Goal: Browse casually

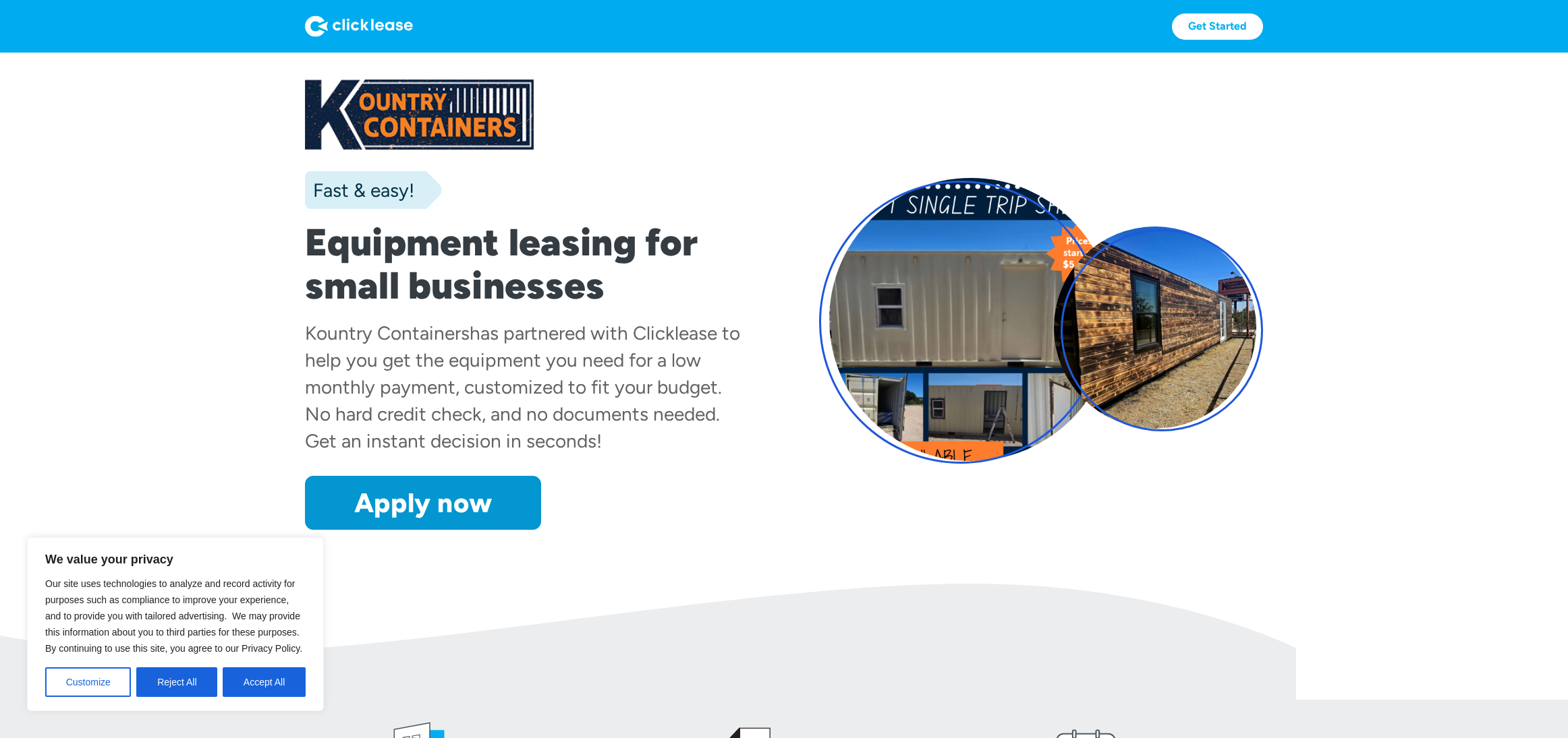
click at [308, 235] on h1 "Equipment leasing for small businesses" at bounding box center [527, 264] width 444 height 86
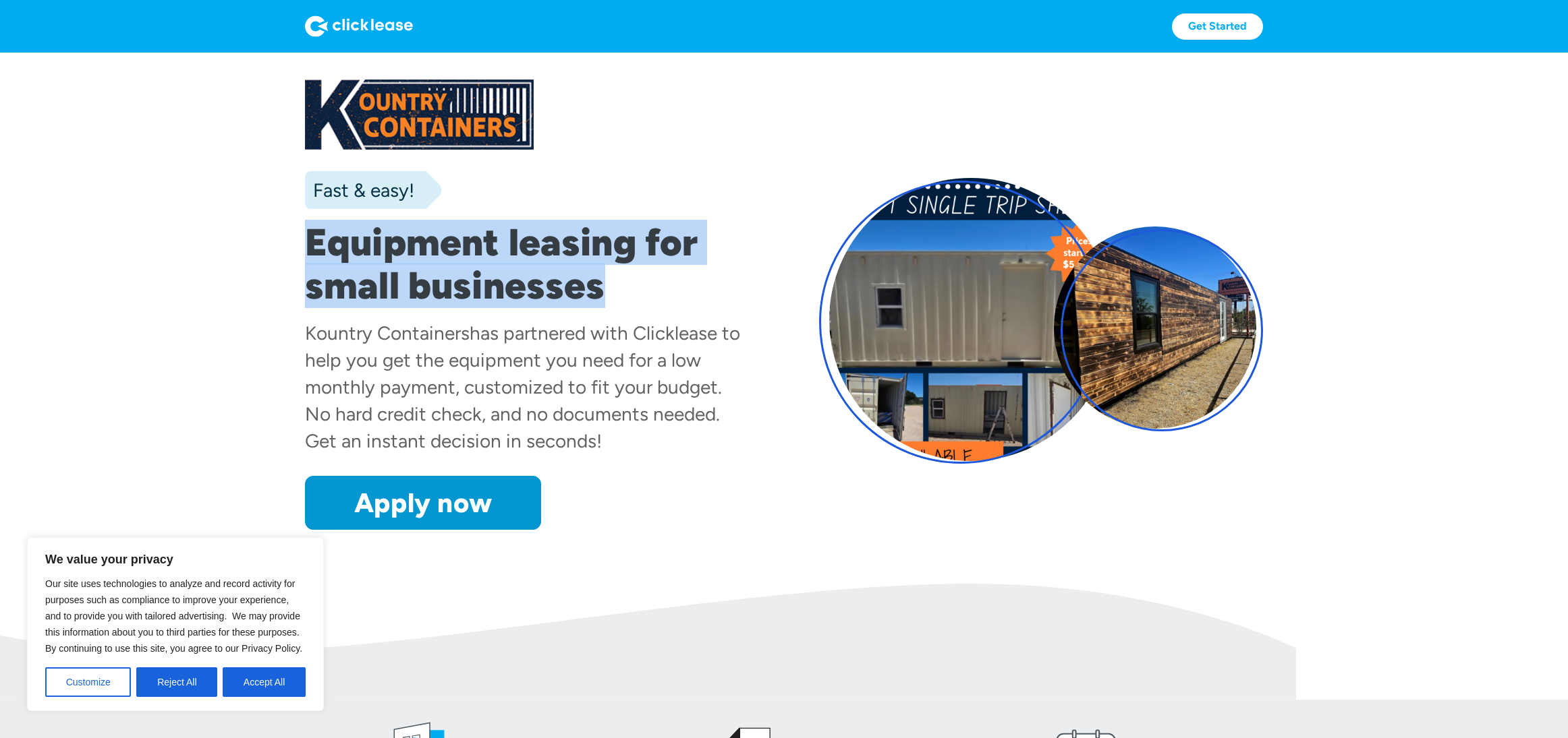
drag, startPoint x: 330, startPoint y: 238, endPoint x: 607, endPoint y: 287, distance: 281.3
click at [607, 287] on h1 "Equipment leasing for small businesses" at bounding box center [527, 264] width 444 height 86
copy h1 "Equipment leasing for small businesses"
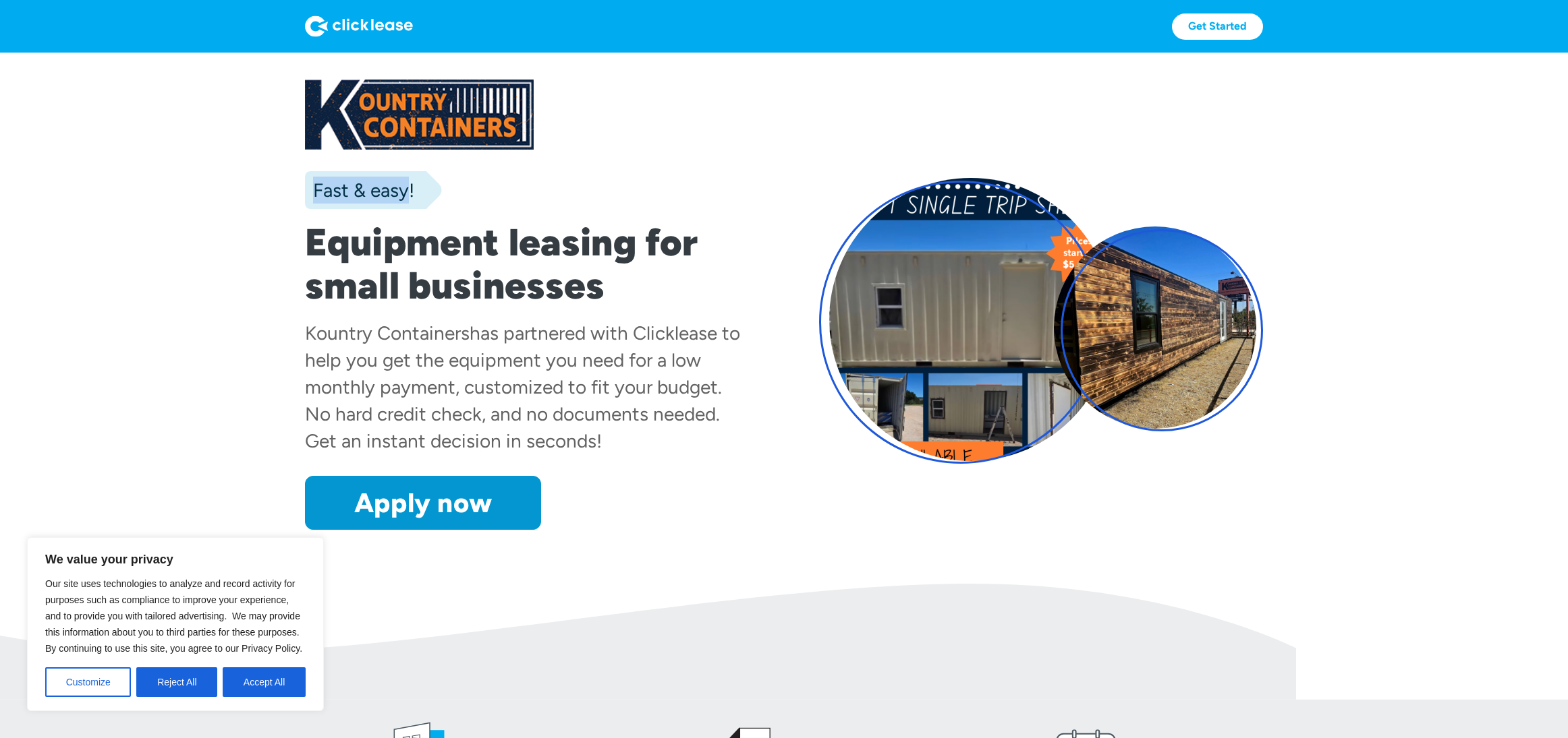
drag, startPoint x: 313, startPoint y: 191, endPoint x: 408, endPoint y: 184, distance: 95.3
click at [408, 183] on div "Fast & easy!" at bounding box center [360, 190] width 109 height 27
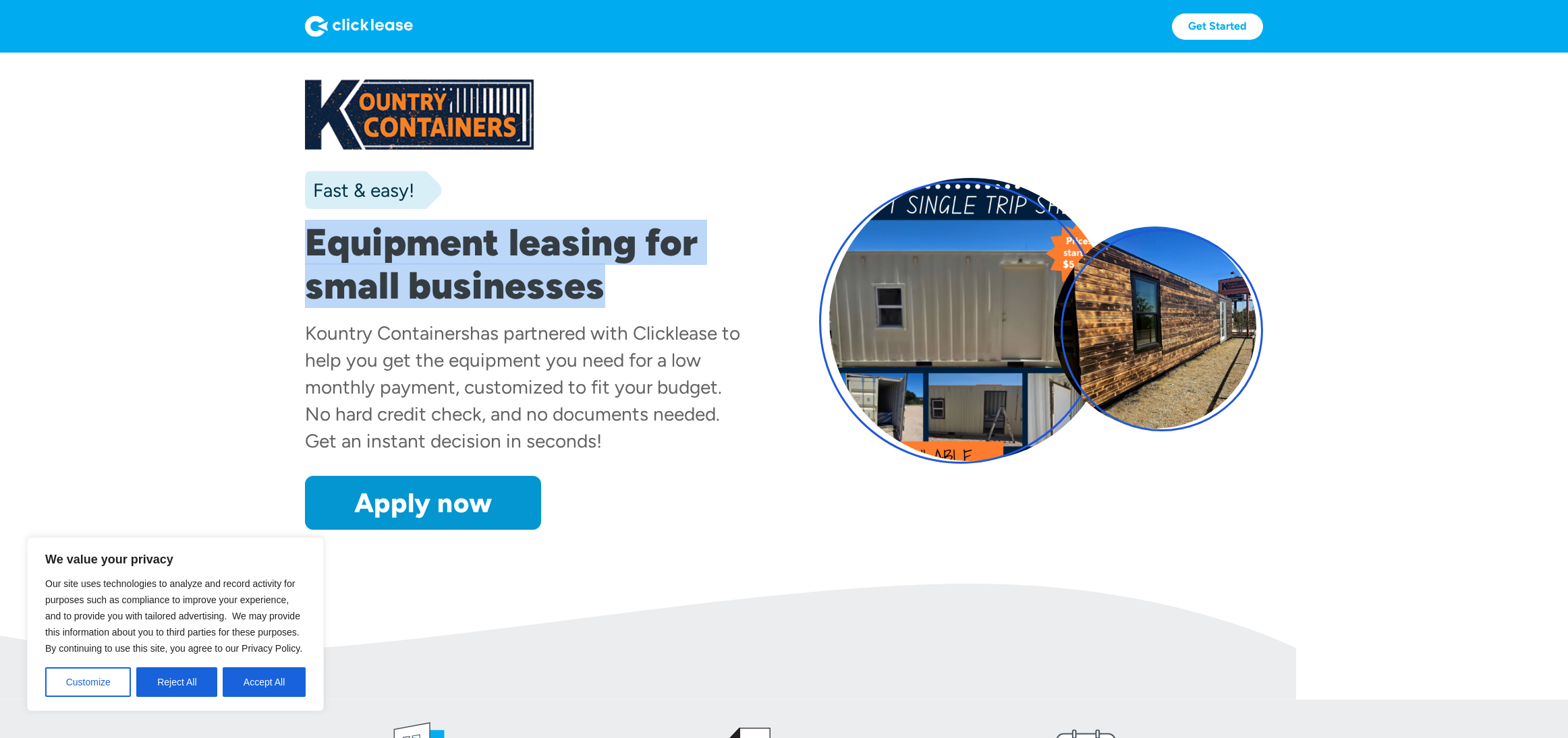
drag, startPoint x: 395, startPoint y: 254, endPoint x: 598, endPoint y: 290, distance: 206.2
click at [597, 290] on h1 "Equipment leasing for small businesses" at bounding box center [527, 264] width 444 height 86
copy h1 "Equipment leasing for small businesses"
drag, startPoint x: 304, startPoint y: 330, endPoint x: 638, endPoint y: 433, distance: 349.5
click at [638, 433] on section "Fast & easy! Equipment leasing for small businesses Kountry Containers has part…" at bounding box center [784, 318] width 1568 height 532
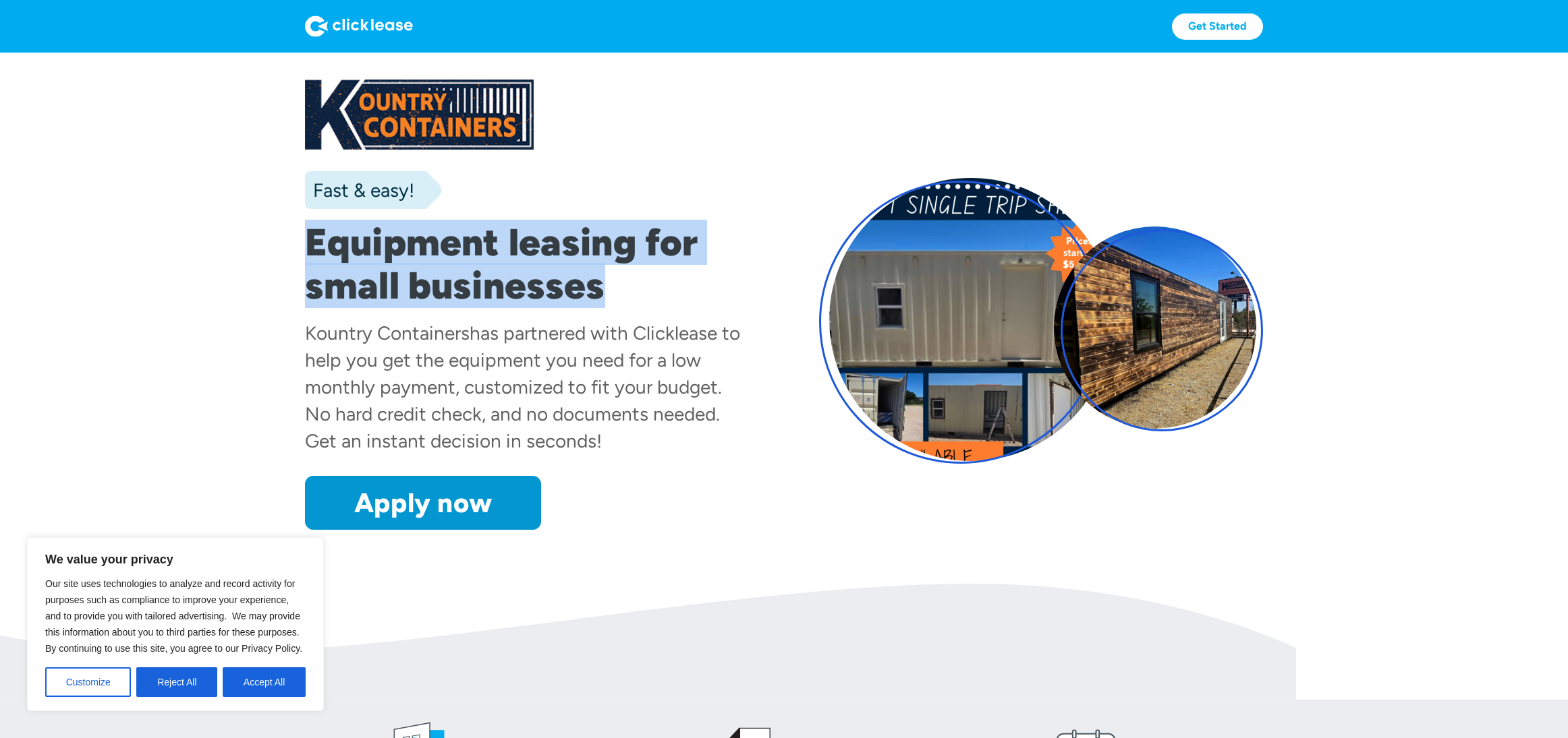
copy div "Kountry Containers has partnered with Clicklease to help you get the equipment …"
